Goal: Transaction & Acquisition: Purchase product/service

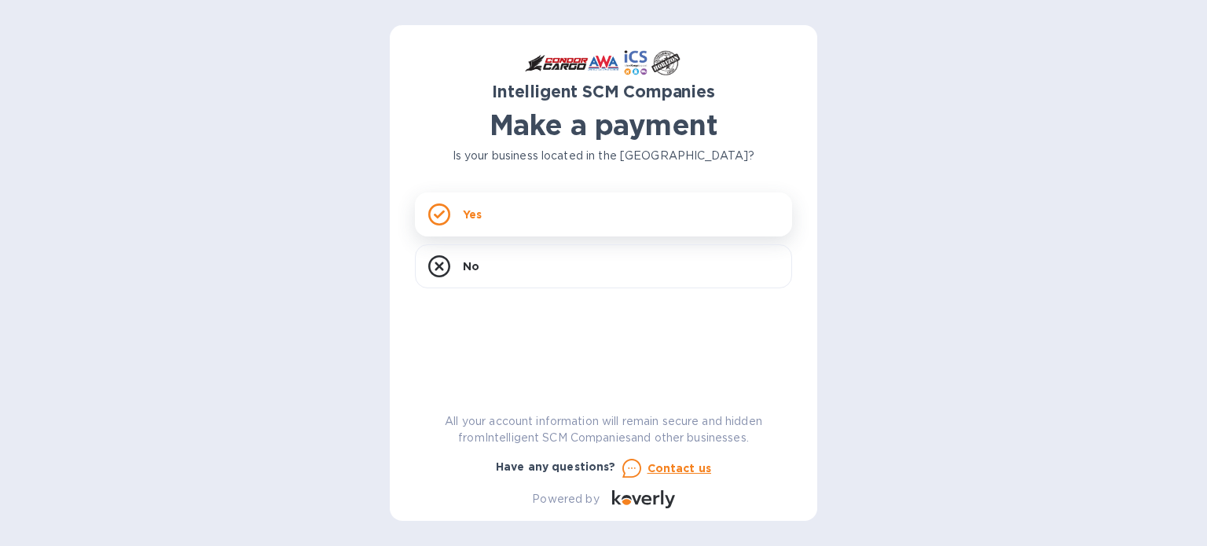
click at [486, 219] on div "Yes" at bounding box center [603, 215] width 377 height 44
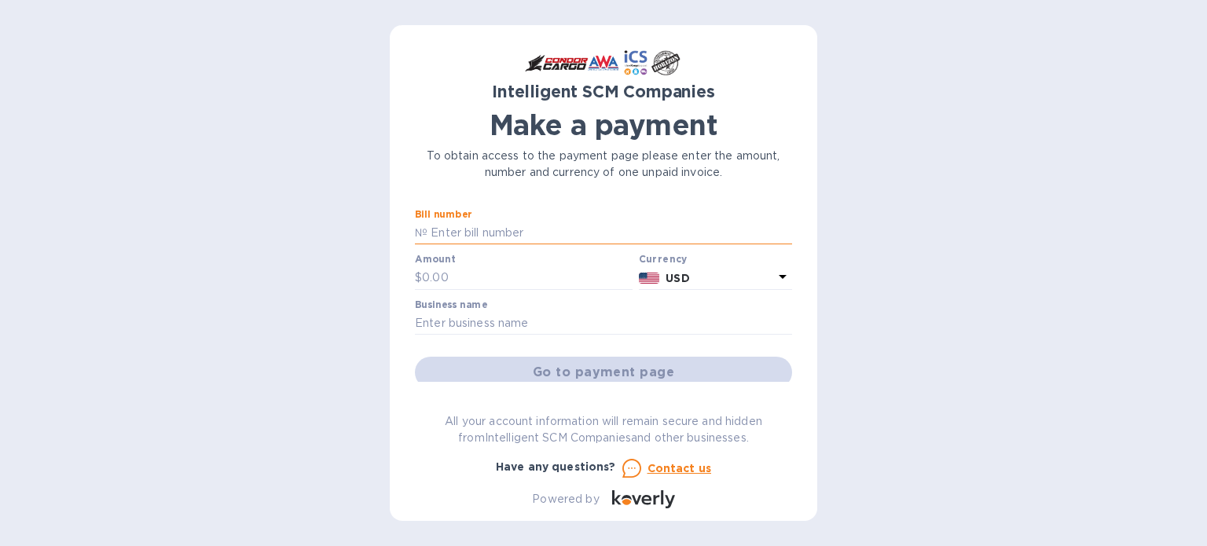
click at [485, 226] on input "text" at bounding box center [610, 234] width 365 height 24
paste input "S00517145"
type input "S00517145"
click at [509, 279] on input "text" at bounding box center [527, 278] width 211 height 24
type input "110"
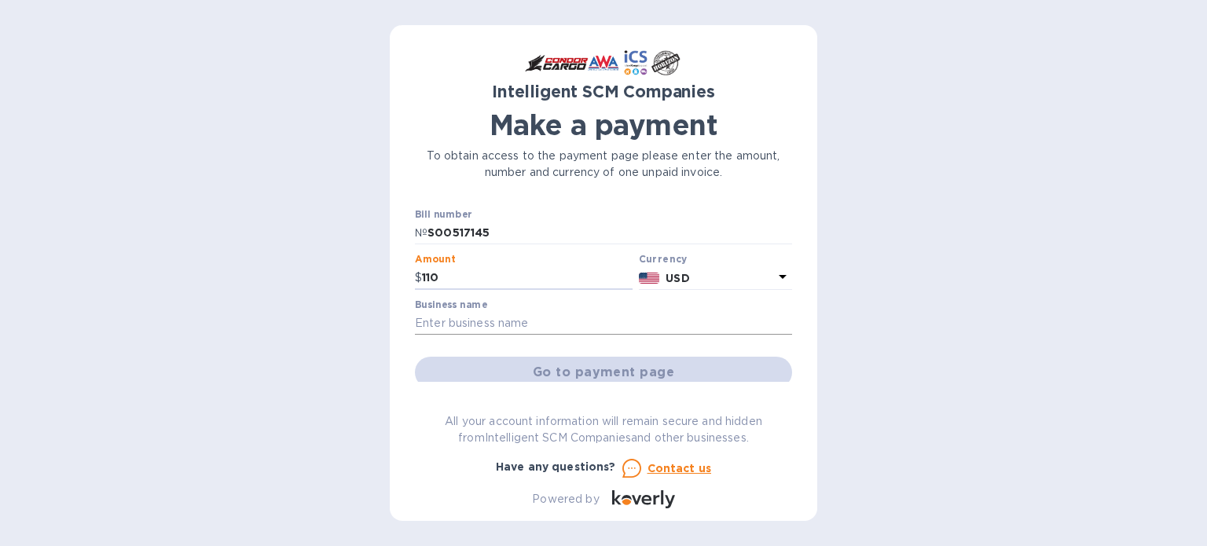
click at [566, 325] on input "text" at bounding box center [603, 324] width 377 height 24
type input "sin nombre"
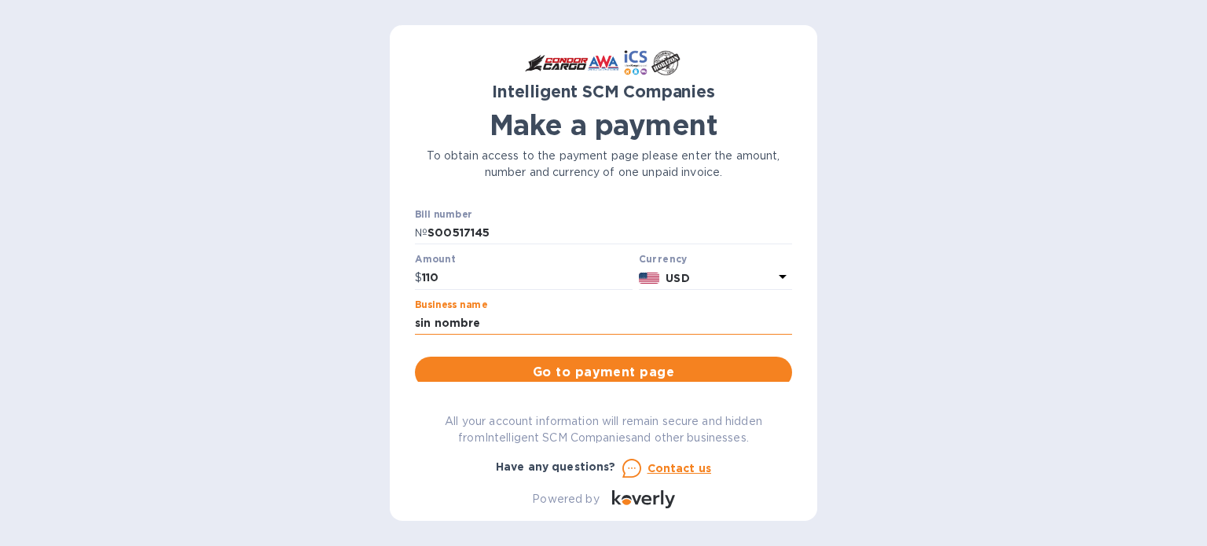
click at [492, 326] on input "sin nombre" at bounding box center [603, 324] width 377 height 24
click at [377, 314] on div "Intelligent SCM Companies Make a payment To obtain access to the payment page p…" at bounding box center [603, 273] width 1207 height 546
type input "C"
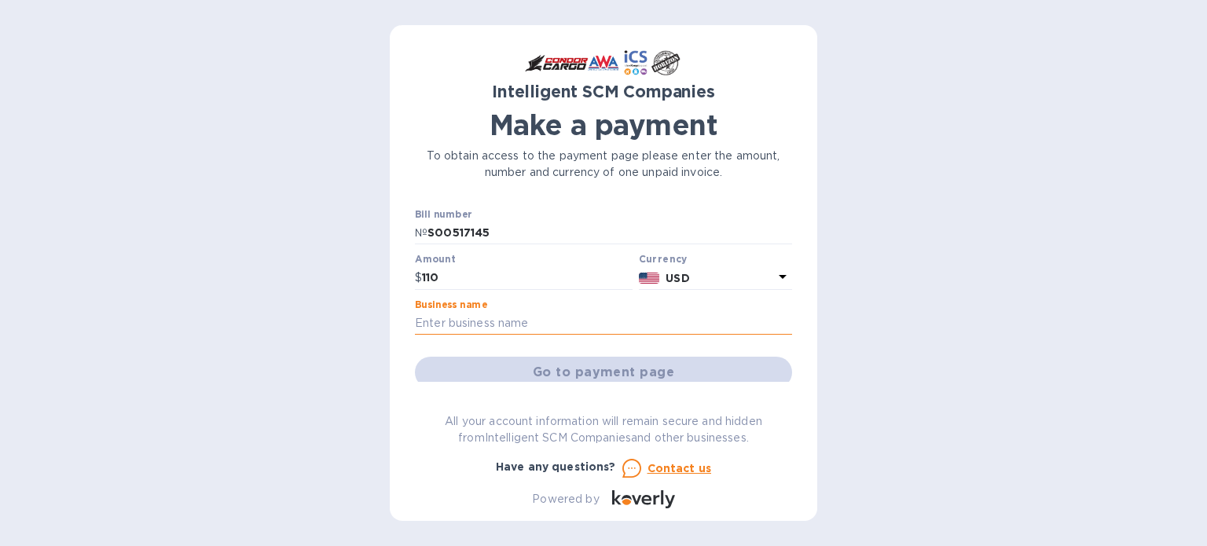
paste input "WCLINTMIA"
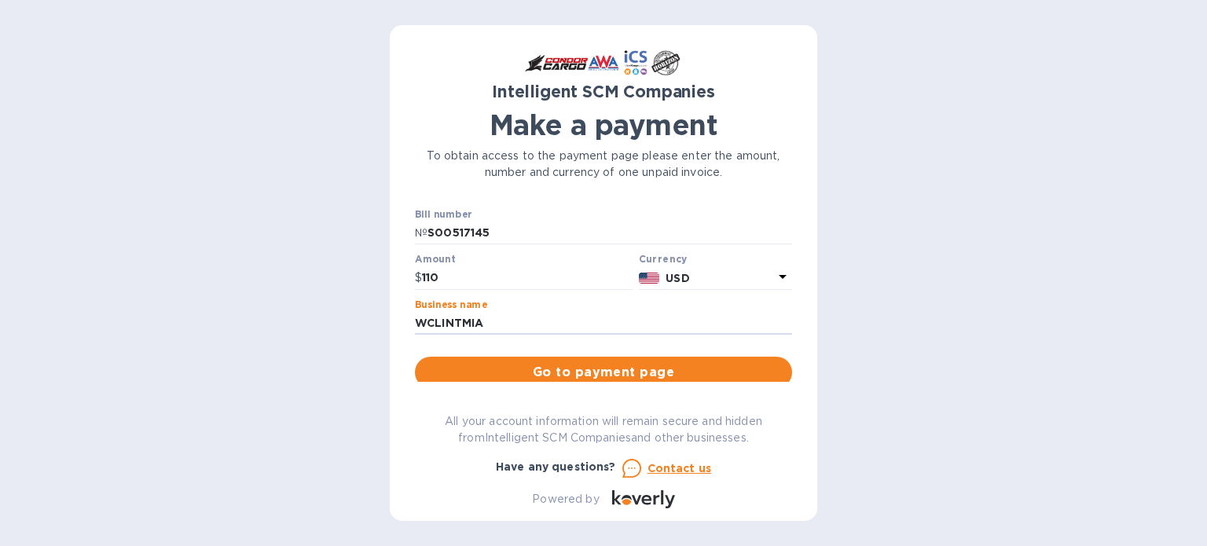
type input "WCLINTMIA"
click at [521, 370] on span "Go to payment page" at bounding box center [604, 372] width 352 height 19
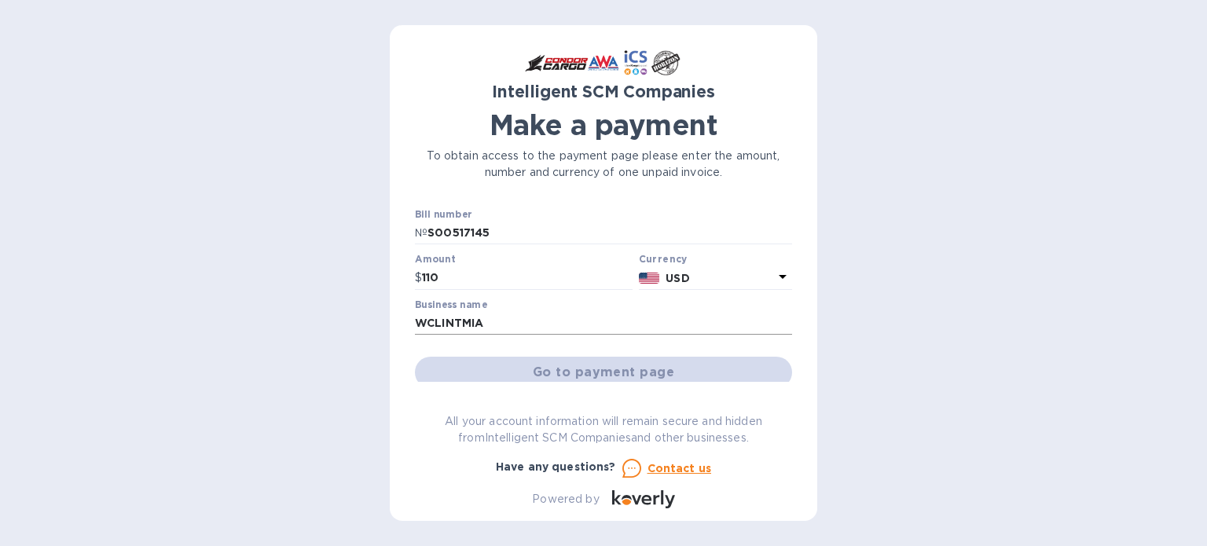
scroll to position [53, 0]
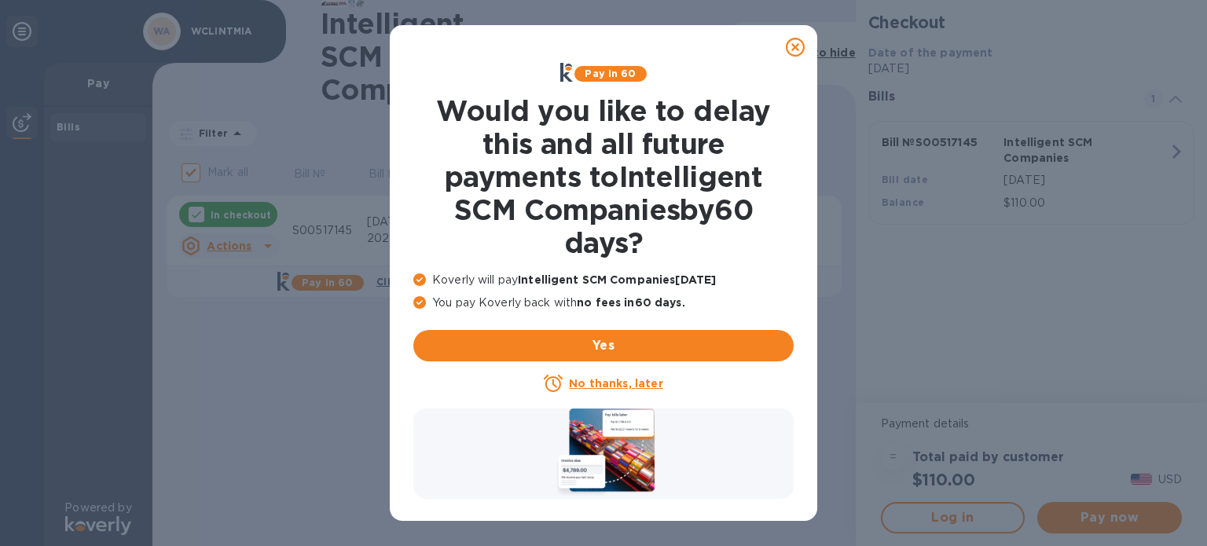
click at [638, 381] on u "No thanks, later" at bounding box center [616, 383] width 94 height 13
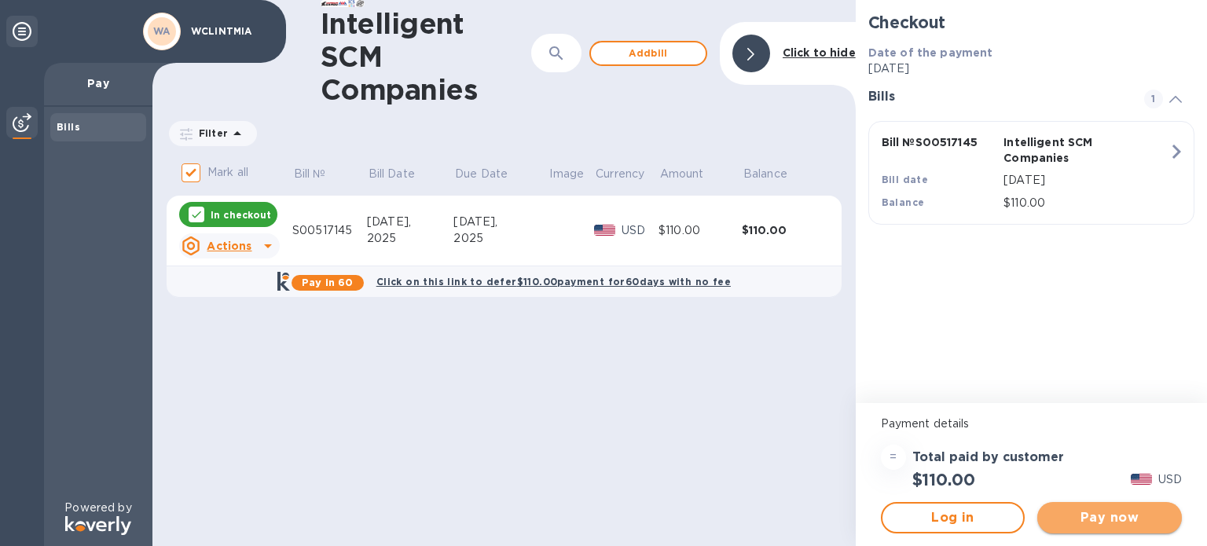
click at [1057, 510] on span "Pay now" at bounding box center [1109, 518] width 119 height 19
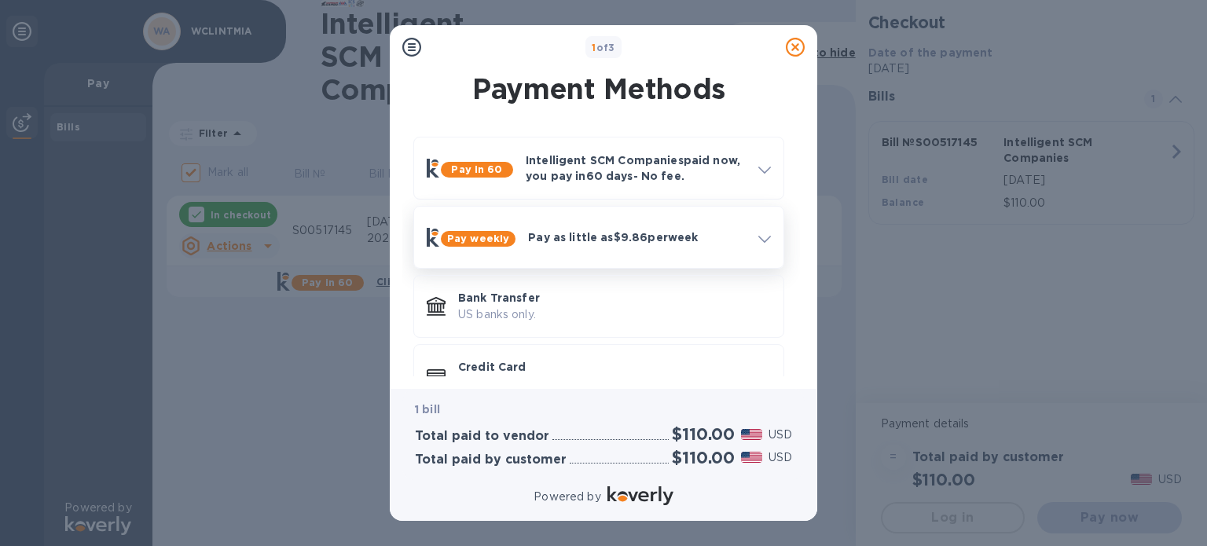
scroll to position [42, 0]
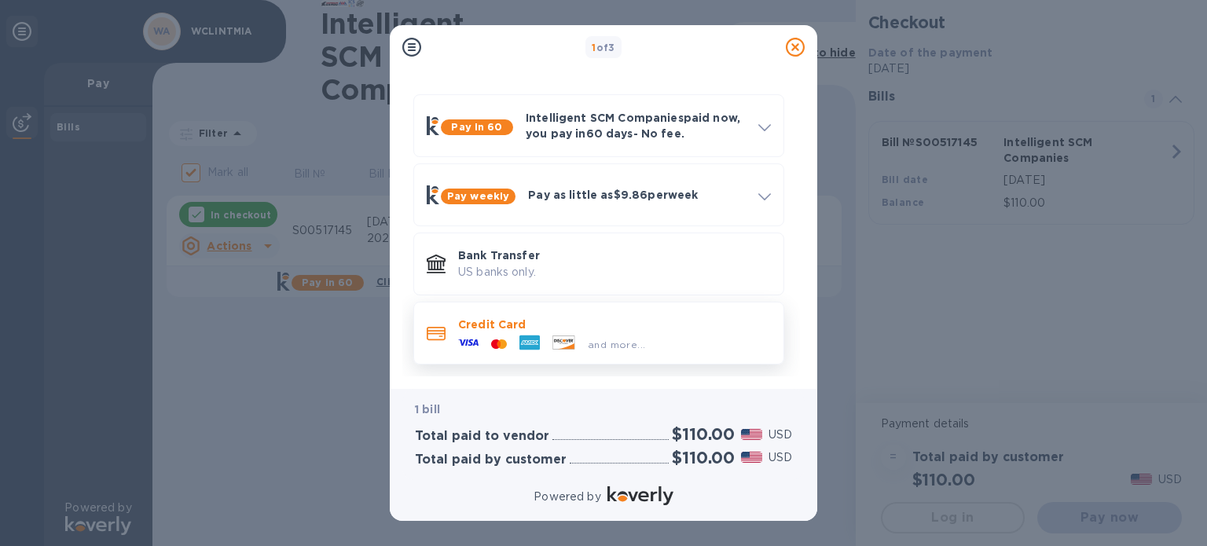
click at [630, 339] on span "and more..." at bounding box center [616, 345] width 57 height 12
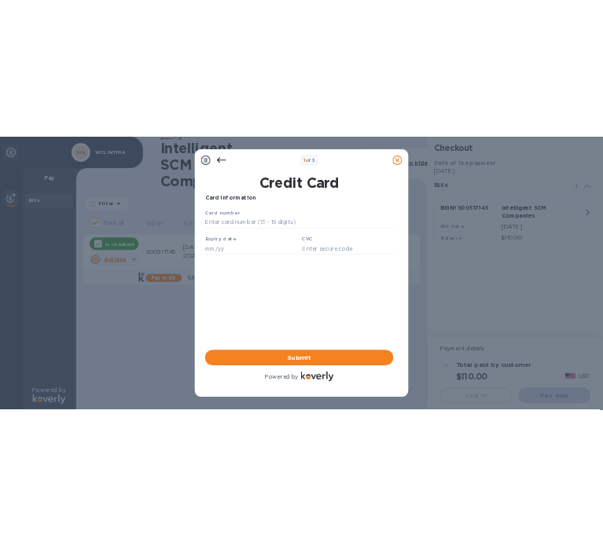
scroll to position [0, 0]
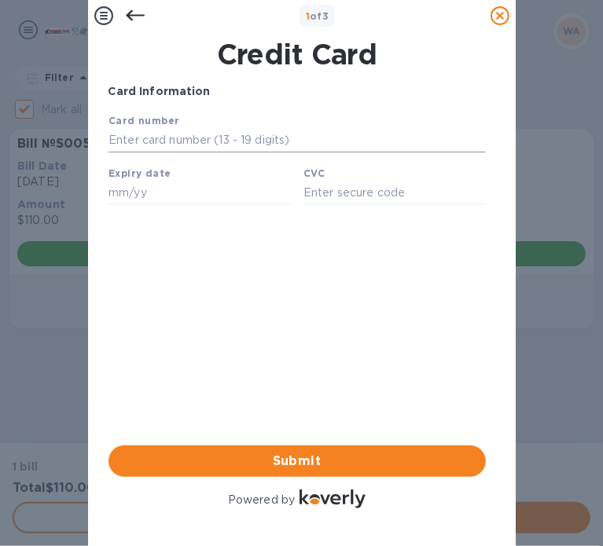
click at [189, 140] on input "text" at bounding box center [296, 140] width 377 height 24
click at [130, 137] on input "5572 9004 762" at bounding box center [296, 140] width 377 height 24
drag, startPoint x: 182, startPoint y: 144, endPoint x: 117, endPoint y: 142, distance: 64.5
click at [117, 142] on input "5579 0047 627" at bounding box center [296, 140] width 377 height 24
type input "5"
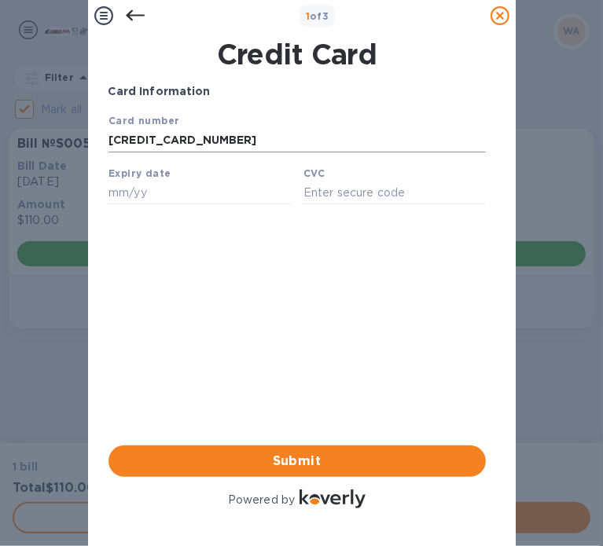
click at [299, 146] on input "[CREDIT_CARD_NUMBER]" at bounding box center [296, 140] width 377 height 24
type input "[CREDIT_CARD_NUMBER]"
click at [173, 193] on input "text" at bounding box center [199, 192] width 182 height 24
click at [172, 193] on input "11" at bounding box center [199, 192] width 182 height 24
type input "11/25"
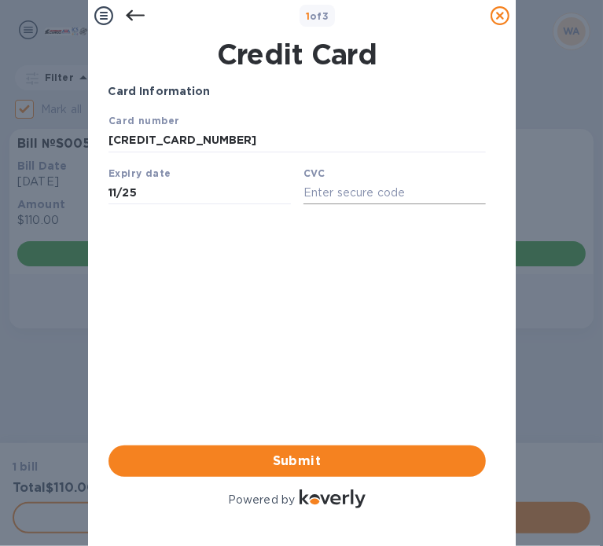
click at [318, 193] on input "text" at bounding box center [394, 192] width 182 height 24
type input "3"
click at [318, 193] on input "657" at bounding box center [394, 192] width 182 height 24
type input "657"
click at [311, 259] on div "Card Information Your browser does not support iframes Submit Powered by" at bounding box center [296, 297] width 377 height 428
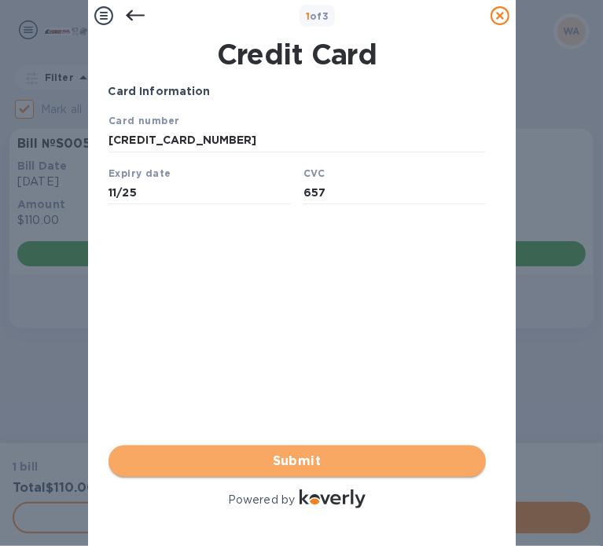
click at [321, 452] on span "Submit" at bounding box center [297, 461] width 352 height 19
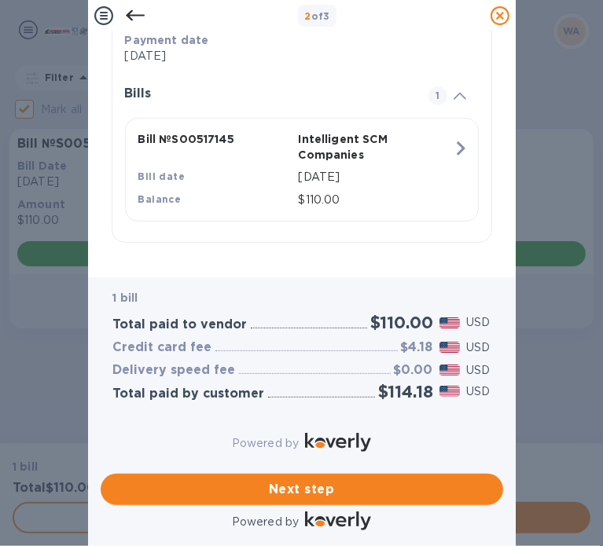
scroll to position [322, 0]
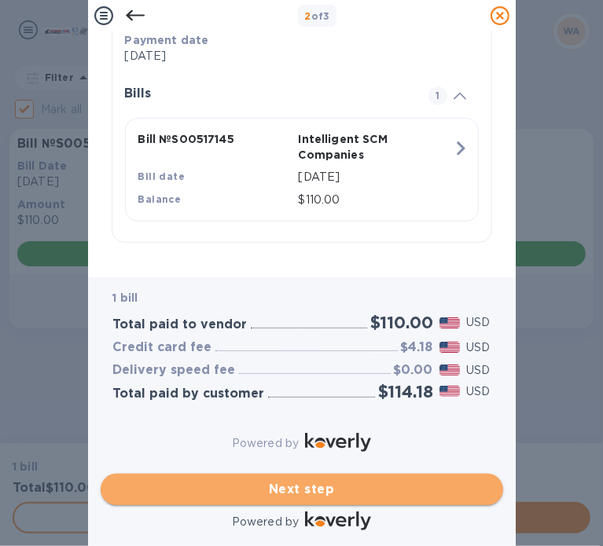
click at [365, 480] on span "Next step" at bounding box center [301, 489] width 377 height 19
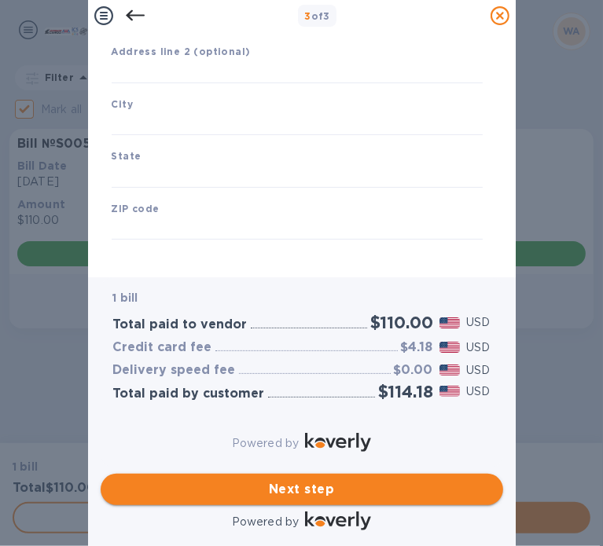
type input "[GEOGRAPHIC_DATA]"
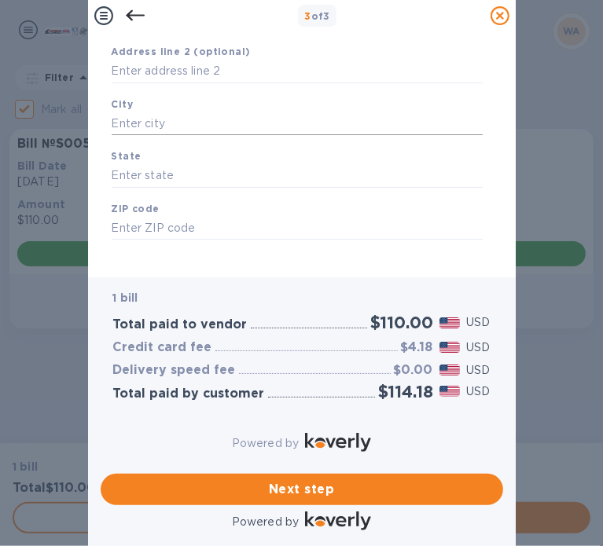
click at [162, 114] on input "text" at bounding box center [297, 124] width 371 height 24
type input "[US_STATE][GEOGRAPHIC_DATA]"
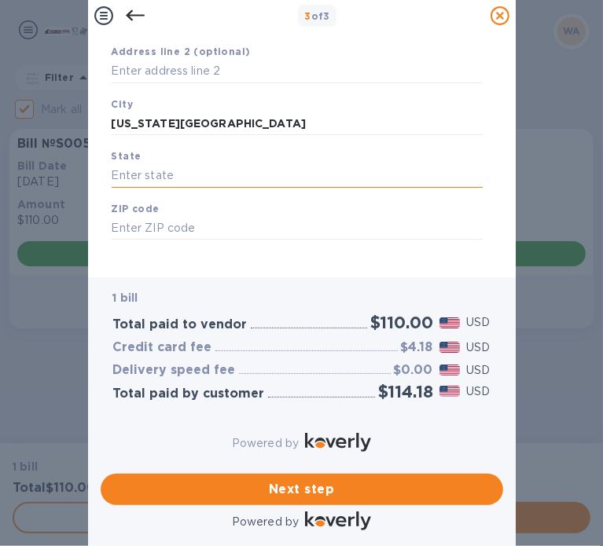
click at [155, 167] on input "text" at bounding box center [297, 176] width 371 height 24
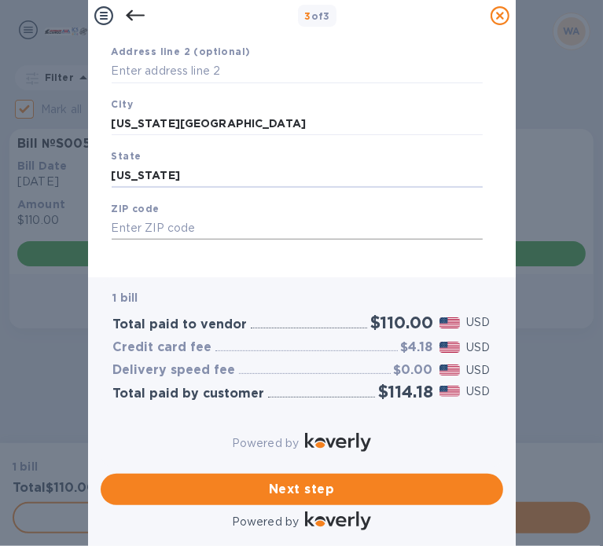
type input "[US_STATE]"
click at [145, 217] on input "text" at bounding box center [297, 229] width 371 height 24
type input "10001"
click at [220, 251] on div "Legal business name Please provide the legal name that appears on your SS-4 for…" at bounding box center [297, 78] width 384 height 373
click at [342, 485] on span "Next step" at bounding box center [301, 489] width 377 height 19
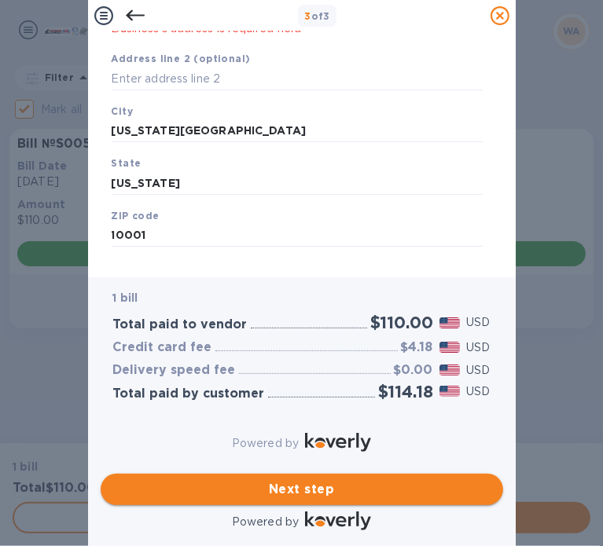
scroll to position [210, 0]
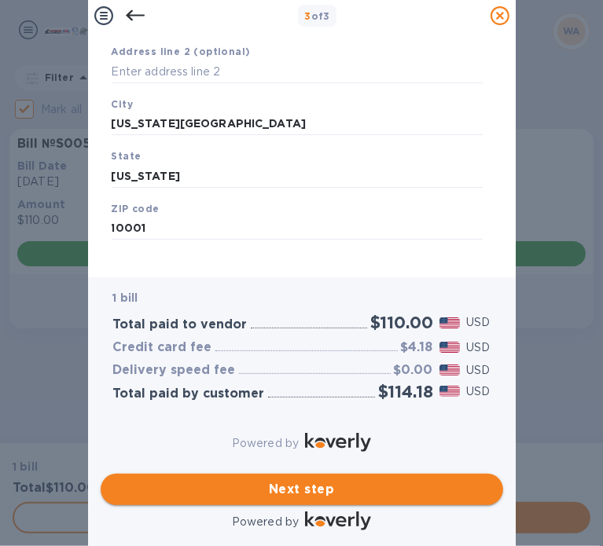
click at [268, 480] on span "Next step" at bounding box center [301, 489] width 377 height 19
click at [193, 63] on input "text" at bounding box center [297, 72] width 371 height 24
click at [288, 60] on input "text" at bounding box center [297, 72] width 371 height 24
click at [363, 480] on span "Next step" at bounding box center [301, 489] width 377 height 19
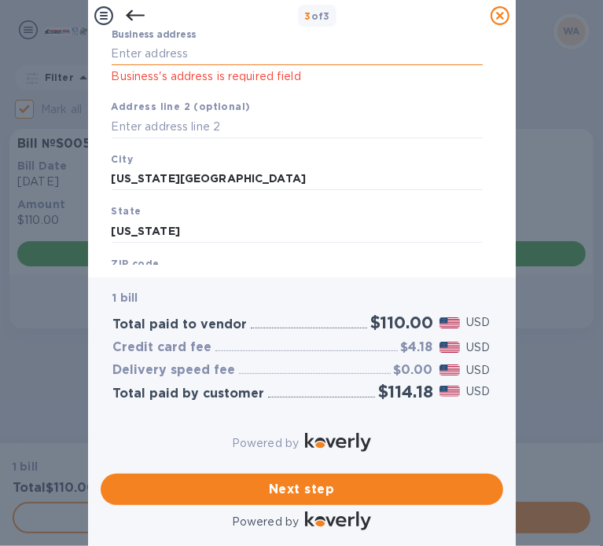
scroll to position [0, 0]
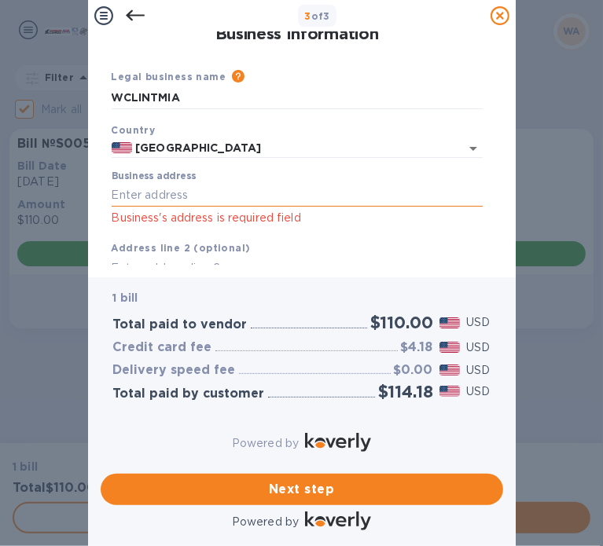
click at [254, 191] on input "Business address" at bounding box center [297, 195] width 371 height 24
click at [186, 193] on input "Business address" at bounding box center [297, 195] width 371 height 24
paste input "WCLINTMIA"
type input "WCLINTMIA"
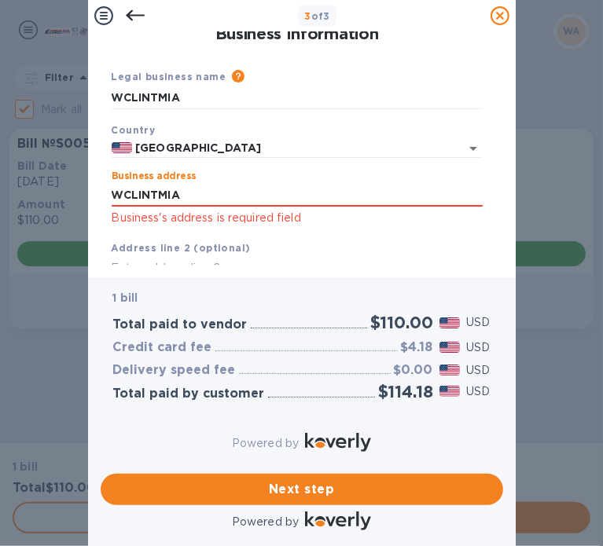
drag, startPoint x: 186, startPoint y: 193, endPoint x: 64, endPoint y: 193, distance: 121.8
click at [64, 193] on div "3 of 3 Business Information Legal business name Please provide the legal name t…" at bounding box center [301, 273] width 603 height 546
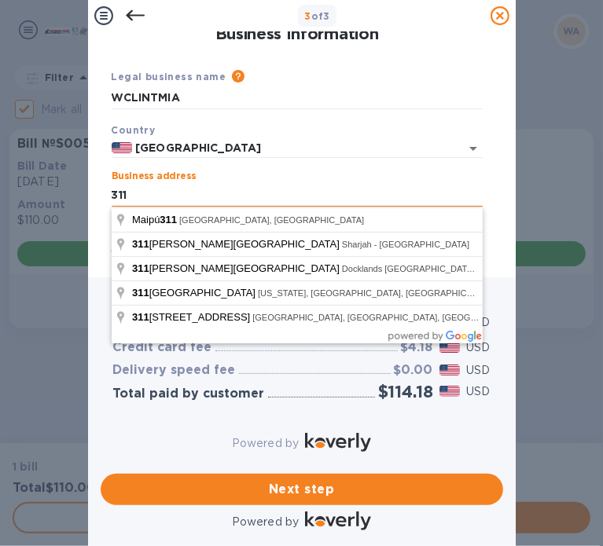
click at [257, 193] on input "311" at bounding box center [297, 195] width 371 height 24
type input "311"
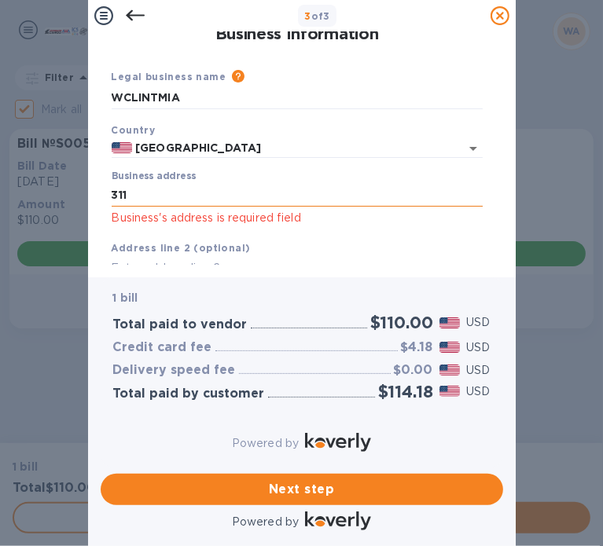
click at [241, 190] on input "311" at bounding box center [297, 195] width 371 height 24
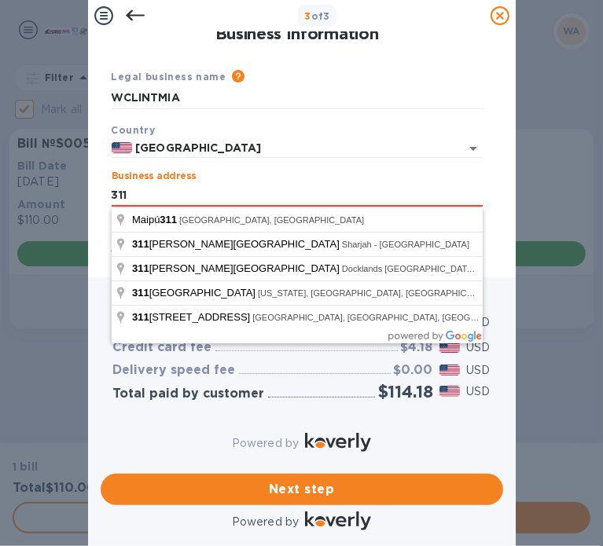
drag, startPoint x: 144, startPoint y: 197, endPoint x: 78, endPoint y: 198, distance: 66.0
click at [78, 197] on div "3 of 3 Business Information Legal business name Please provide the legal name t…" at bounding box center [301, 273] width 603 height 546
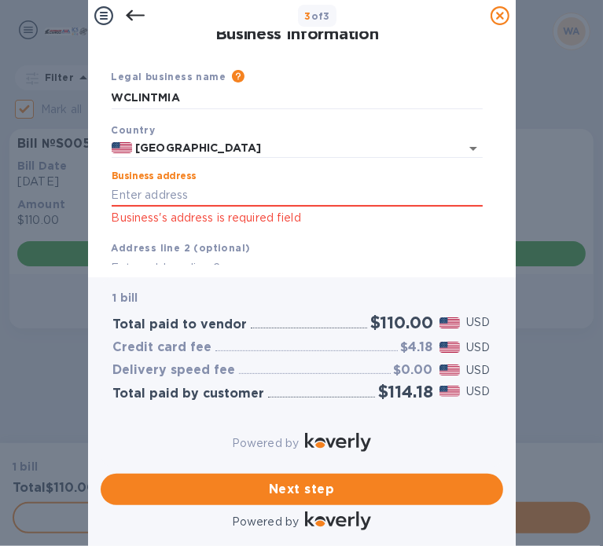
paste input "526 w 26th #818 NYC 10001"
type input "[GEOGRAPHIC_DATA]"
type input "[US_STATE]"
type input "NY"
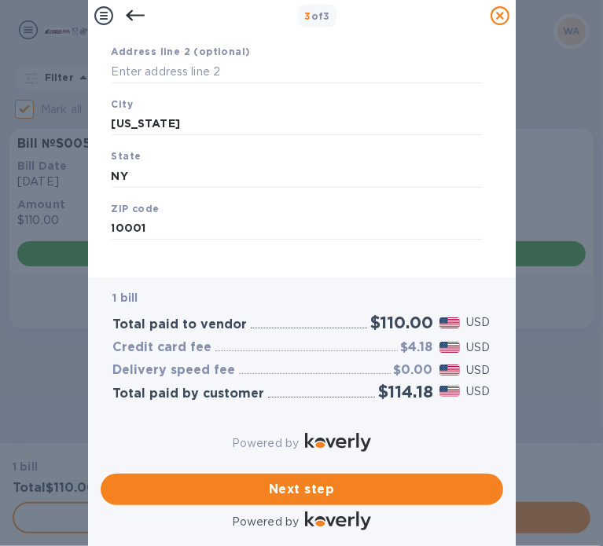
scroll to position [211, 0]
click at [324, 483] on span "Next step" at bounding box center [301, 489] width 377 height 19
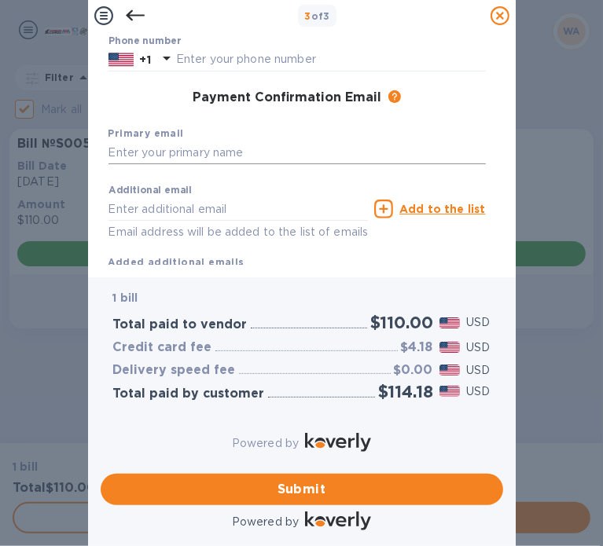
click at [182, 157] on input "text" at bounding box center [296, 153] width 377 height 24
type input "V"
type input "[EMAIL_ADDRESS][DOMAIN_NAME]"
click at [210, 214] on input "text" at bounding box center [238, 209] width 260 height 24
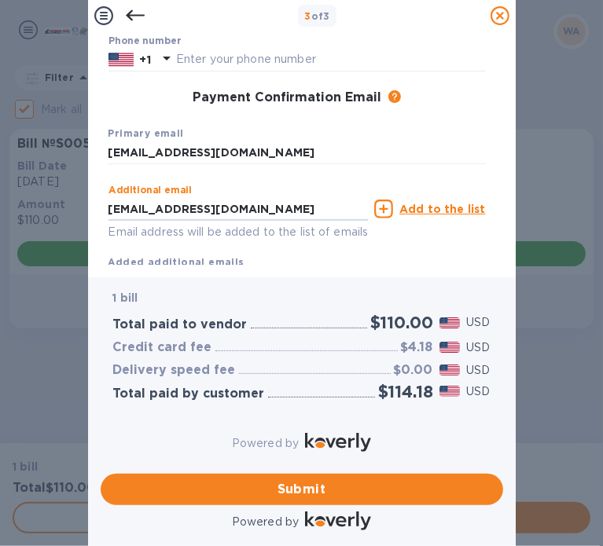
type input "[EMAIL_ADDRESS][DOMAIN_NAME]"
click at [344, 194] on div "Additional email [EMAIL_ADDRESS][DOMAIN_NAME] Email address will be added to th…" at bounding box center [238, 213] width 260 height 57
click at [285, 480] on span "Submit" at bounding box center [301, 489] width 377 height 19
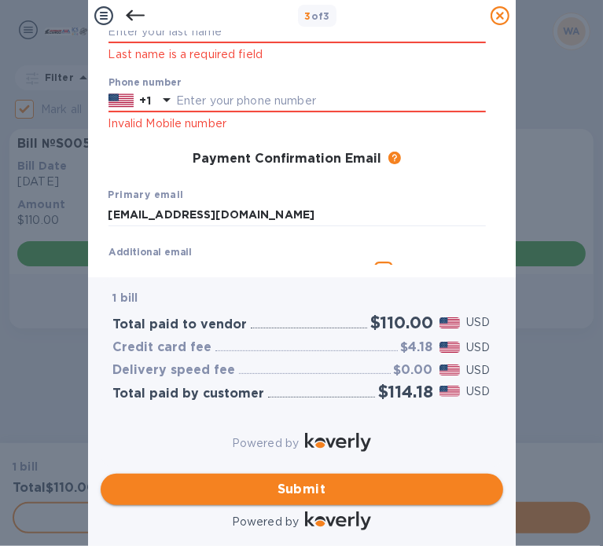
scroll to position [252, 0]
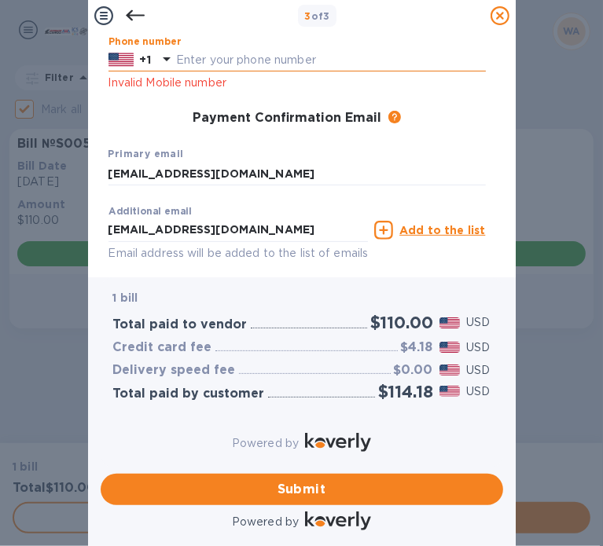
click at [228, 70] on input "text" at bounding box center [331, 61] width 310 height 24
paste input "12128580903"
click at [182, 59] on input "12128580903" at bounding box center [331, 61] width 310 height 24
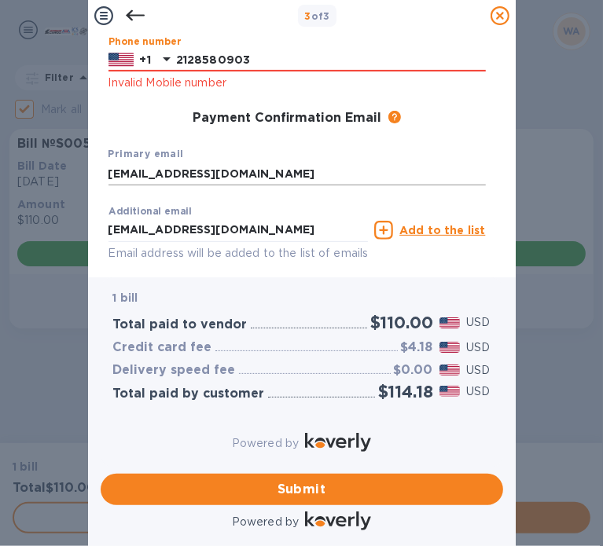
type input "2128580903"
click at [395, 168] on input "[EMAIL_ADDRESS][DOMAIN_NAME]" at bounding box center [296, 174] width 377 height 24
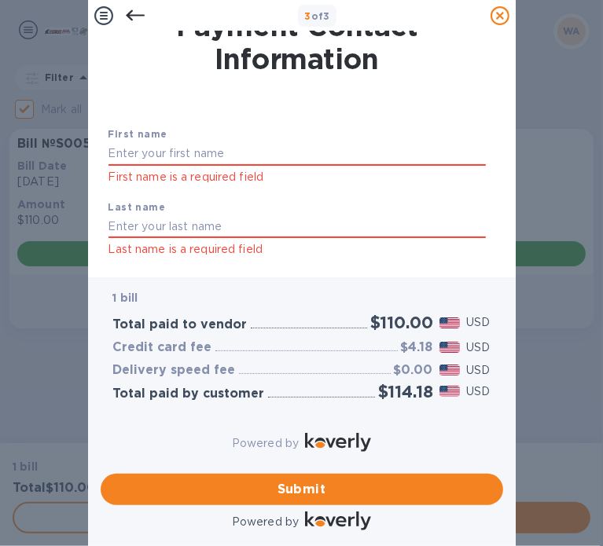
scroll to position [94, 0]
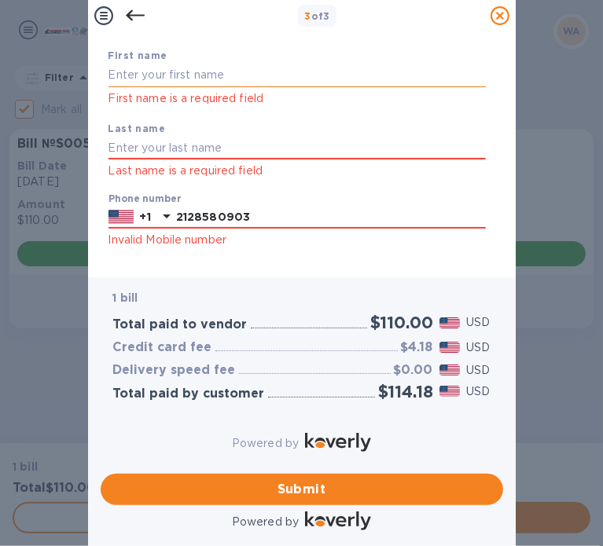
click at [229, 79] on input "text" at bounding box center [296, 76] width 377 height 24
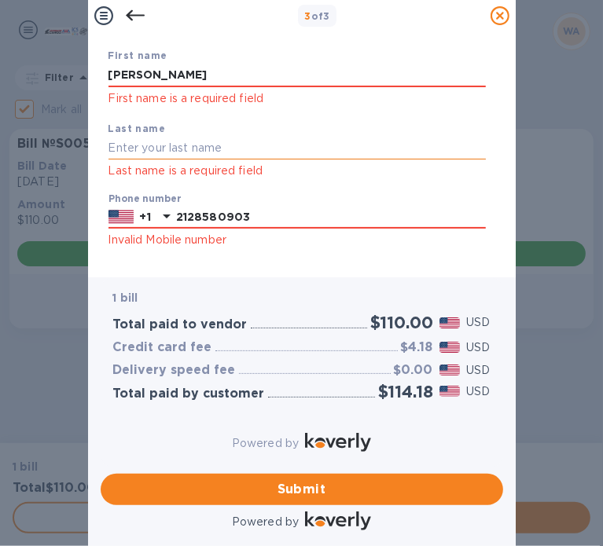
type input "[PERSON_NAME]"
click at [145, 151] on input "text" at bounding box center [296, 149] width 377 height 24
type input "Camapos Oze"
click at [223, 260] on div "Payment Contact Information First name [PERSON_NAME] First name is a required f…" at bounding box center [302, 154] width 428 height 246
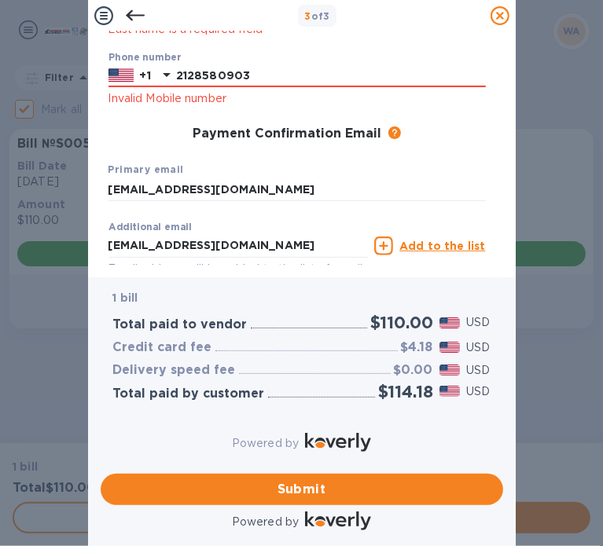
scroll to position [334, 0]
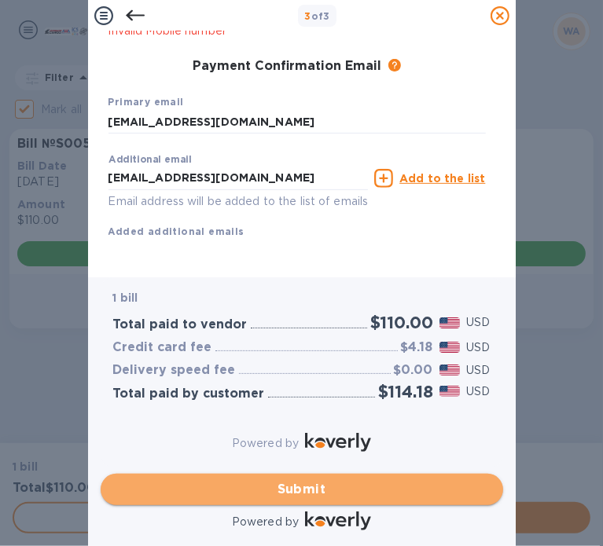
click at [400, 487] on button "Submit" at bounding box center [302, 489] width 402 height 31
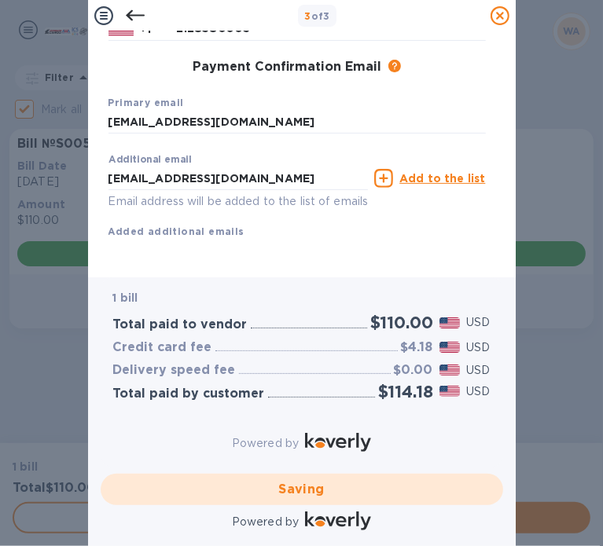
checkbox input "false"
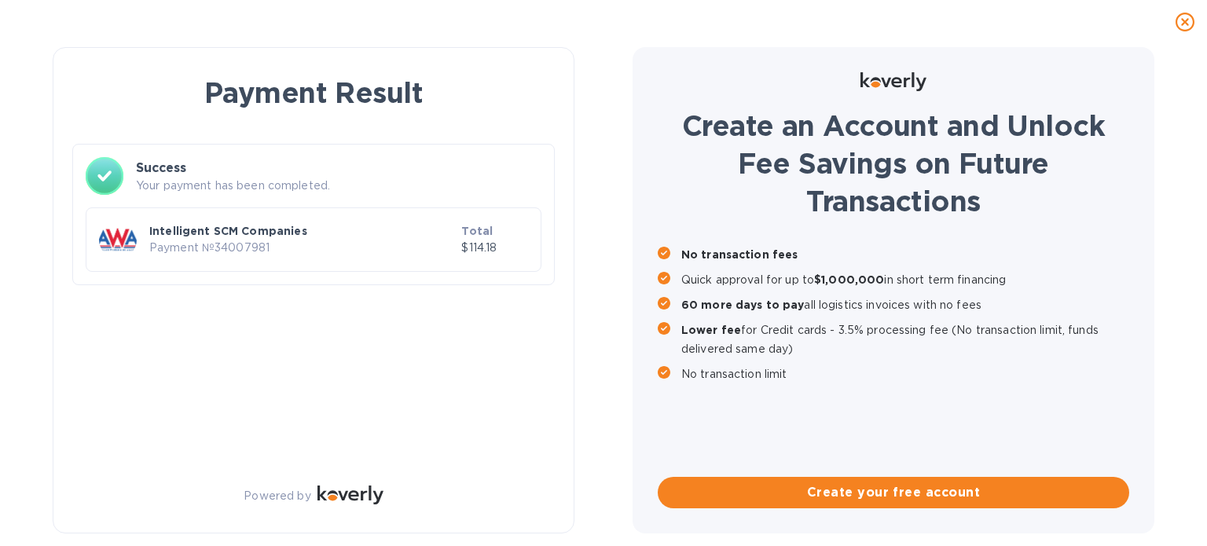
scroll to position [0, 0]
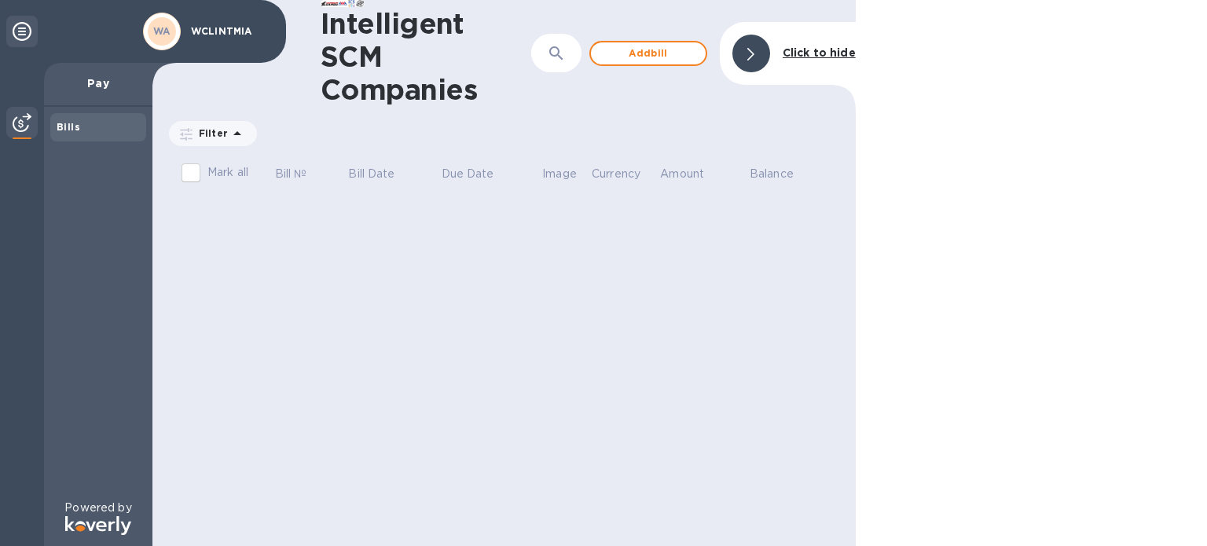
click at [372, 336] on div "Intelligent SCM Companies ​ Add [PERSON_NAME] to hide Filter Amount Mark all Bi…" at bounding box center [504, 273] width 704 height 546
